Goal: Task Accomplishment & Management: Complete application form

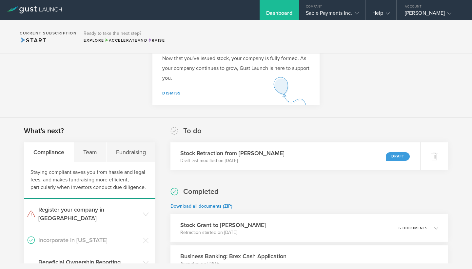
scroll to position [48, 0]
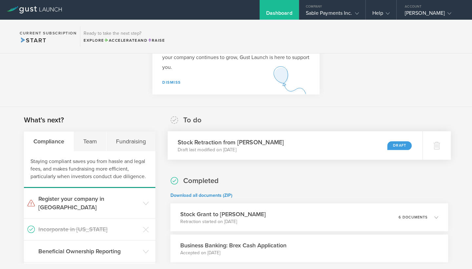
click at [228, 143] on h3 "Stock Retraction from [PERSON_NAME]" at bounding box center [231, 142] width 106 height 9
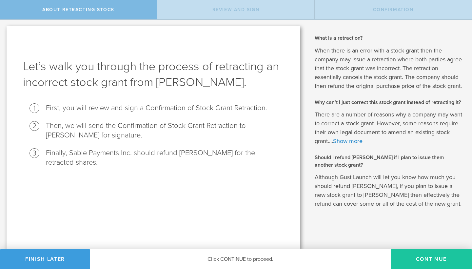
click at [424, 260] on button "Continue" at bounding box center [431, 259] width 81 height 20
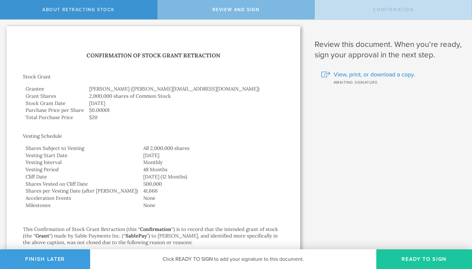
click at [420, 262] on button "Ready to Sign" at bounding box center [424, 259] width 96 height 20
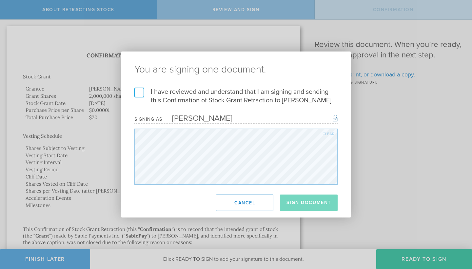
click at [141, 95] on label "I have reviewed and understand that I am signing and sending this Confirmation …" at bounding box center [235, 96] width 203 height 17
click at [0, 0] on input "I have reviewed and understand that I am signing and sending this Confirmation …" at bounding box center [0, 0] width 0 height 0
click at [307, 204] on button "Sign Document" at bounding box center [309, 202] width 58 height 16
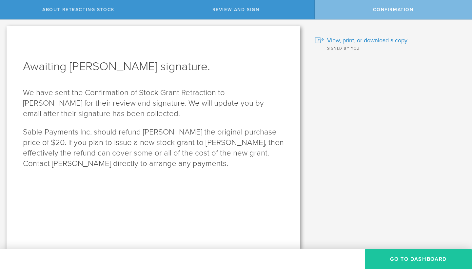
click at [413, 258] on button "Go to Dashboard" at bounding box center [418, 259] width 107 height 20
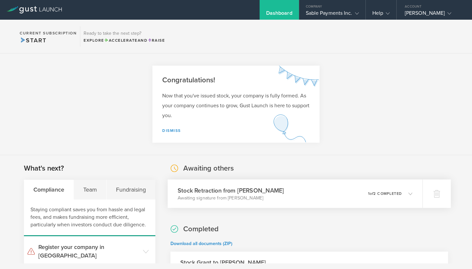
click at [410, 192] on icon at bounding box center [411, 193] width 4 height 4
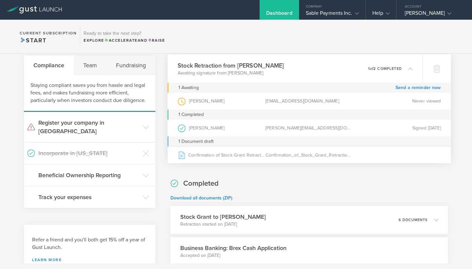
scroll to position [124, 0]
